Goal: Find specific page/section: Find specific page/section

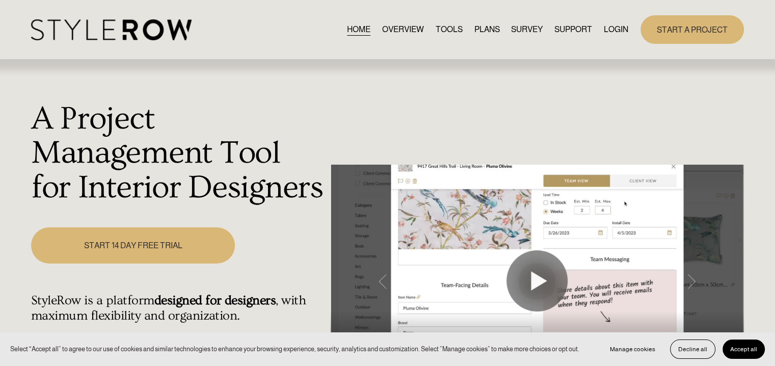
click at [612, 28] on link "LOGIN" at bounding box center [616, 29] width 24 height 14
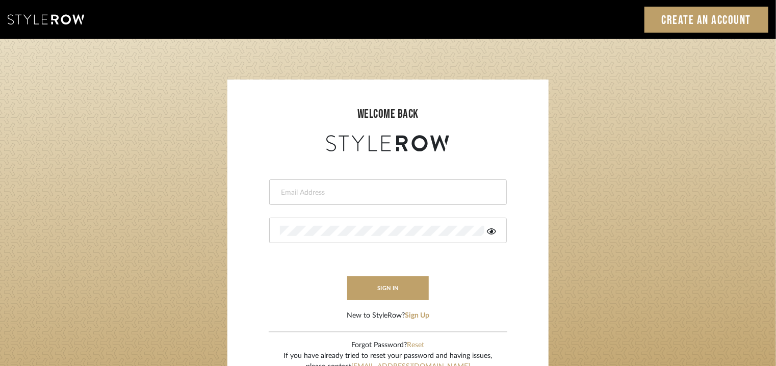
click at [364, 196] on input "email" at bounding box center [387, 193] width 214 height 10
type input "tehseen@mancini-design.com"
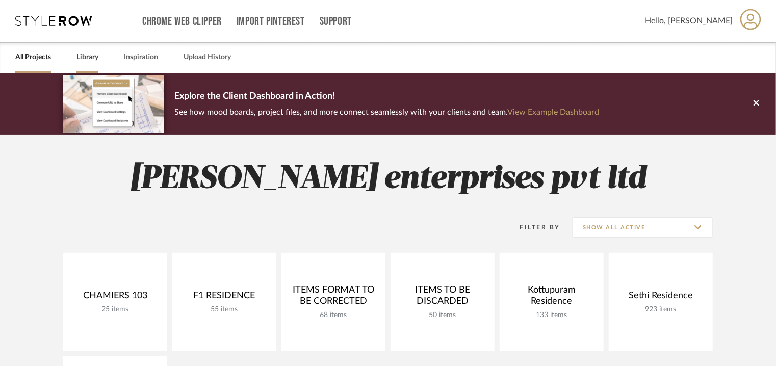
click at [84, 57] on link "Library" at bounding box center [87, 57] width 22 height 14
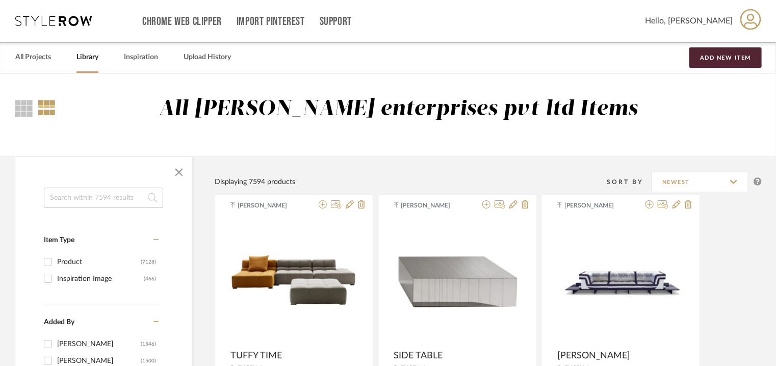
click at [76, 200] on input at bounding box center [103, 198] width 119 height 20
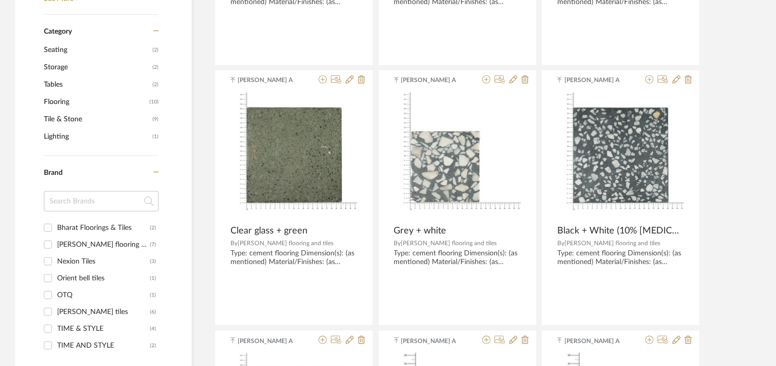
scroll to position [459, 0]
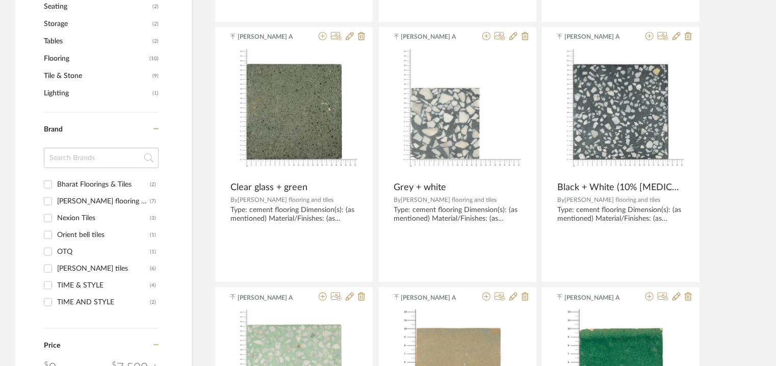
type input "[PERSON_NAME] tiles"
click at [63, 270] on div "[PERSON_NAME] tiles" at bounding box center [103, 268] width 93 height 16
click at [56, 270] on input "[PERSON_NAME] (6)" at bounding box center [48, 268] width 16 height 16
checkbox input "true"
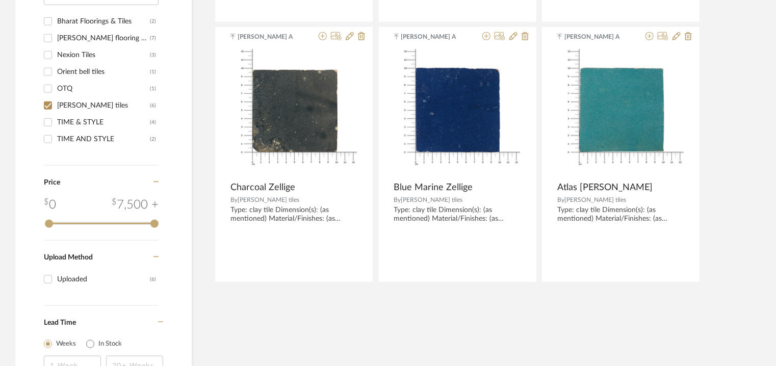
scroll to position [313, 0]
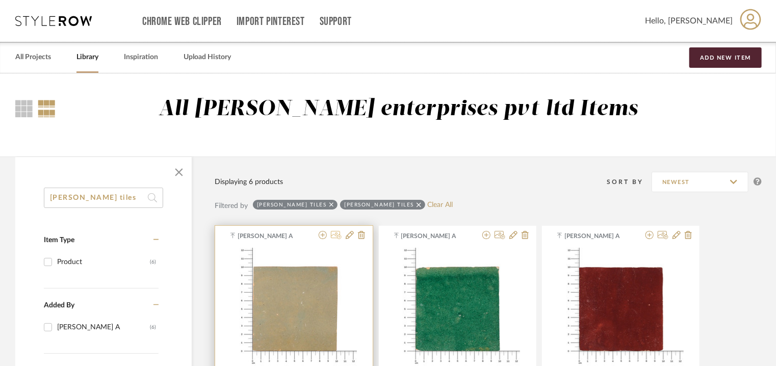
click at [335, 237] on icon at bounding box center [336, 235] width 11 height 8
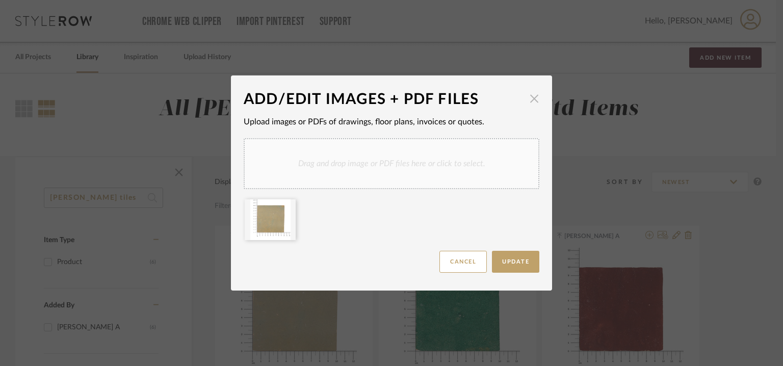
click at [530, 98] on span "button" at bounding box center [534, 98] width 20 height 20
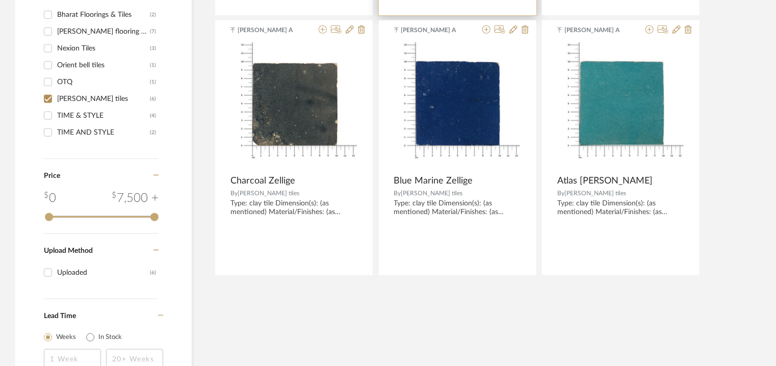
scroll to position [542, 0]
